Goal: Task Accomplishment & Management: Use online tool/utility

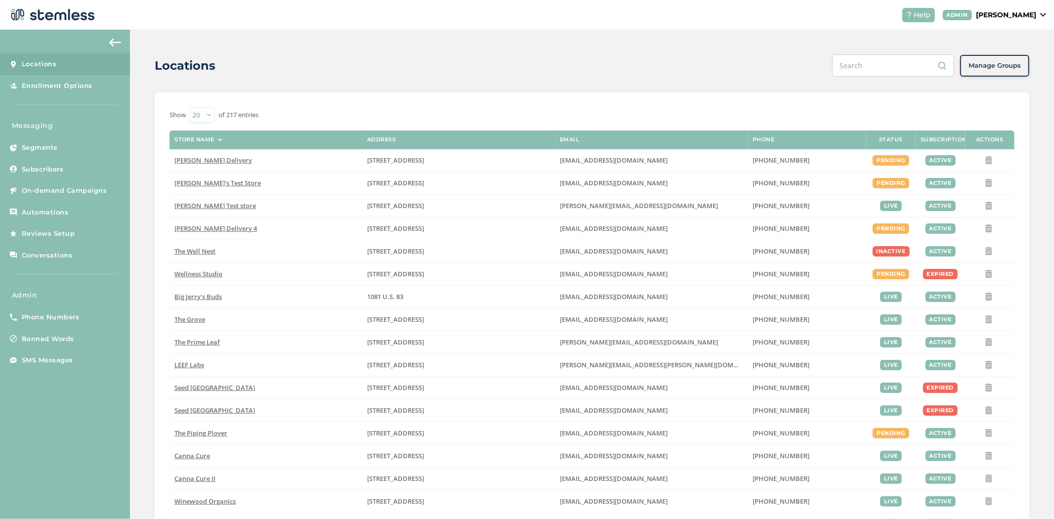
drag, startPoint x: 416, startPoint y: 120, endPoint x: 415, endPoint y: 132, distance: 12.9
click at [415, 132] on div "Show 20 50 100 of 217 entries Store name Address Email Phone Status Subscriptio…" at bounding box center [591, 355] width 845 height 497
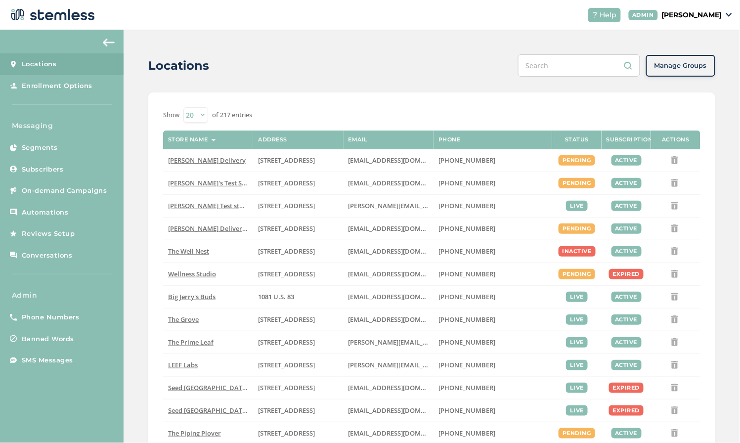
drag, startPoint x: 254, startPoint y: 42, endPoint x: 283, endPoint y: 25, distance: 34.2
click at [254, 42] on div "Locations Manage Groups Show 20 50 100 of 217 entries Store name Address Email …" at bounding box center [432, 351] width 616 height 642
drag, startPoint x: 187, startPoint y: 51, endPoint x: 306, endPoint y: 31, distance: 121.3
click at [187, 51] on div "Locations Manage Groups Show 20 50 100 of 217 entries Store name Address Email …" at bounding box center [432, 351] width 616 height 642
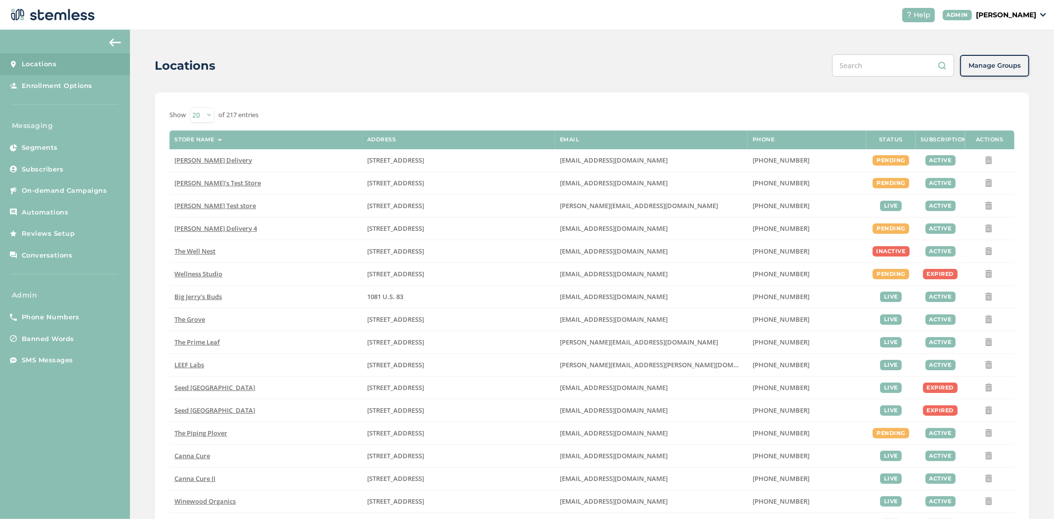
click at [1035, 16] on p "[PERSON_NAME]" at bounding box center [1006, 15] width 60 height 10
click at [989, 69] on span "Impersonate" at bounding box center [1011, 71] width 48 height 10
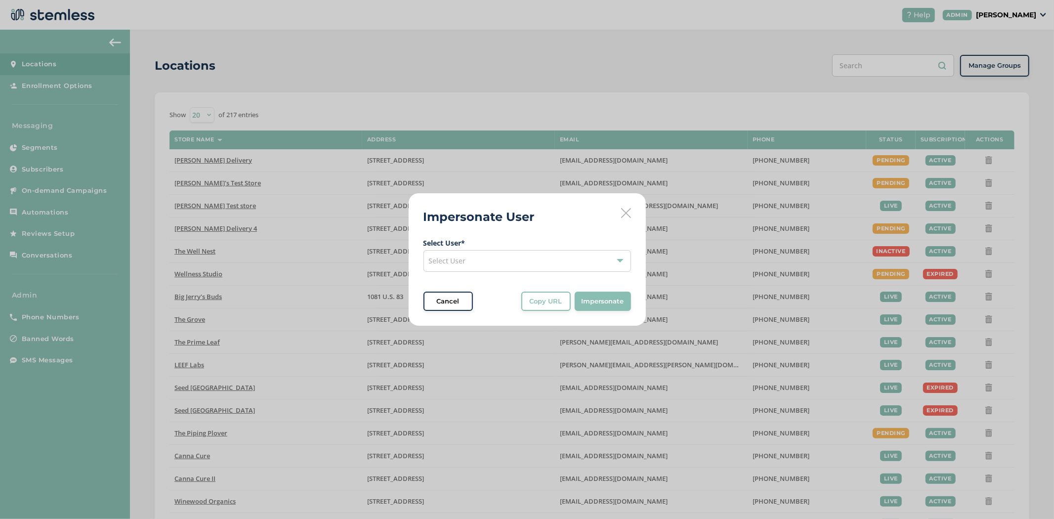
click at [501, 269] on div "Select User" at bounding box center [527, 261] width 208 height 22
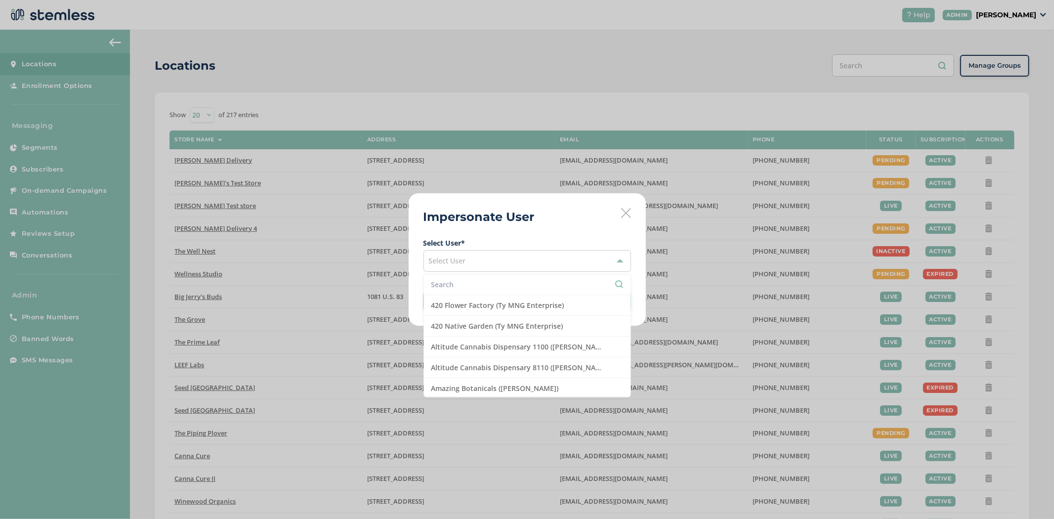
click at [480, 285] on input "text" at bounding box center [527, 284] width 192 height 10
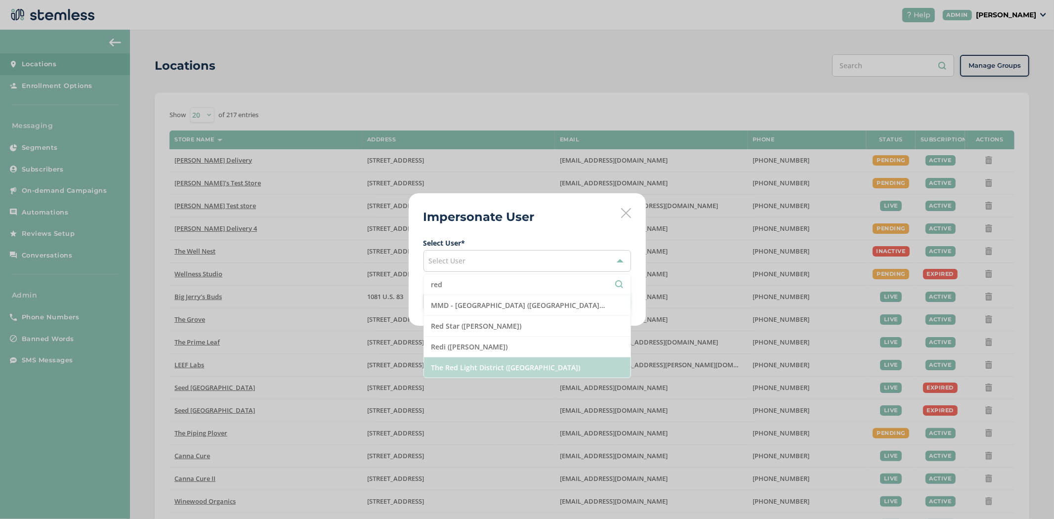
type input "red"
click at [512, 371] on li "The Red Light District ([GEOGRAPHIC_DATA])" at bounding box center [527, 367] width 207 height 20
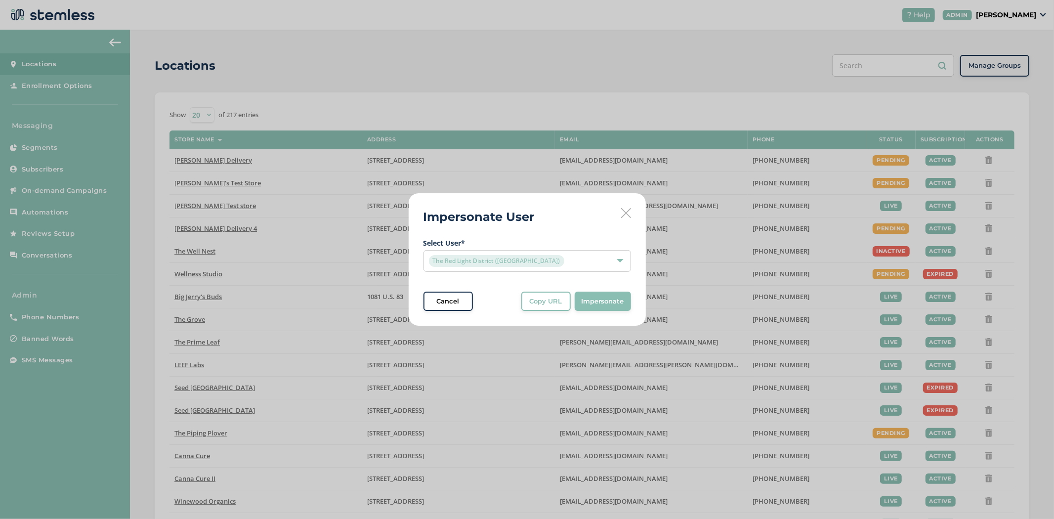
click at [618, 300] on span "Impersonate" at bounding box center [603, 301] width 42 height 10
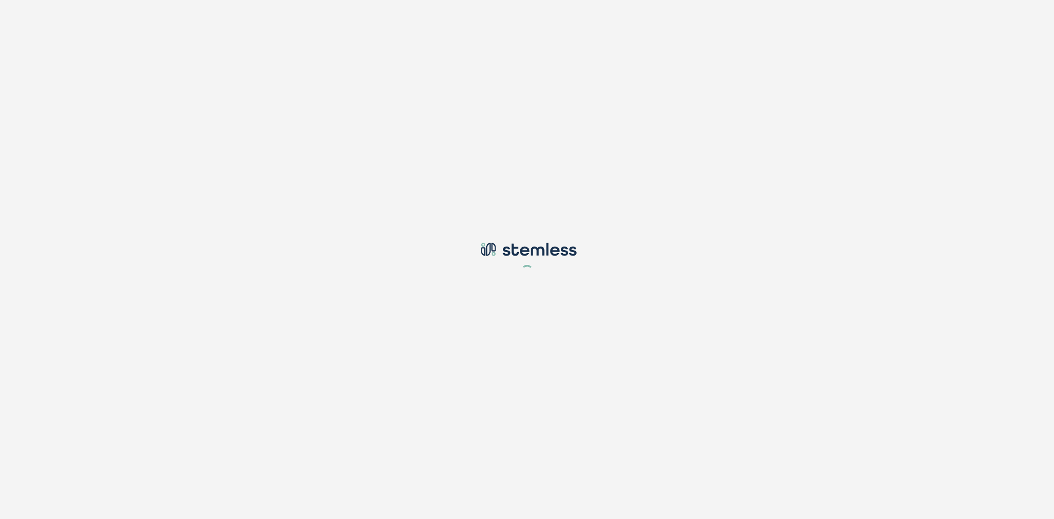
type input "[PERSON_NAME][EMAIL_ADDRESS][DOMAIN_NAME]"
